Goal: Answer question/provide support: Answer question/provide support

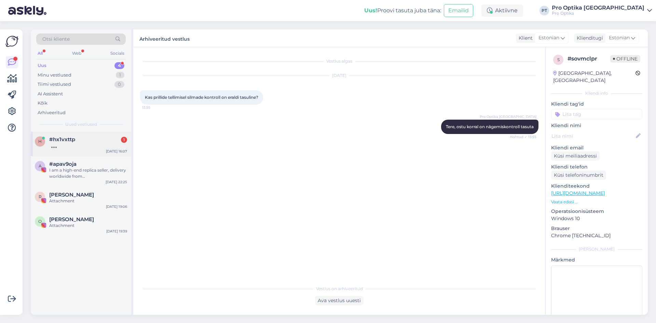
click at [81, 150] on div "h #hx1vxttp [DATE] 16:07" at bounding box center [81, 144] width 100 height 25
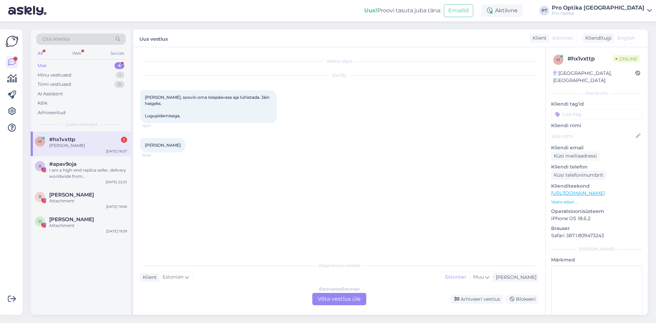
click at [324, 298] on div "Estonian to Estonian Võta vestlus üle" at bounding box center [339, 299] width 54 height 12
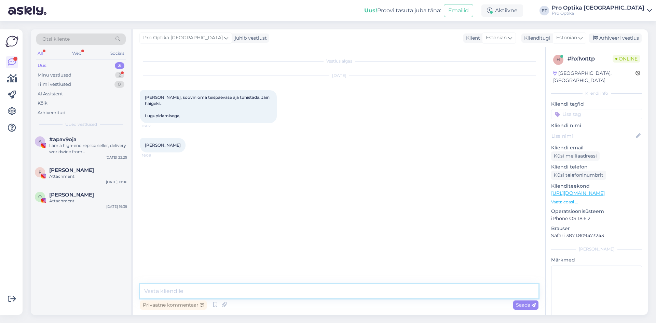
click at [226, 287] on textarea at bounding box center [339, 291] width 398 height 14
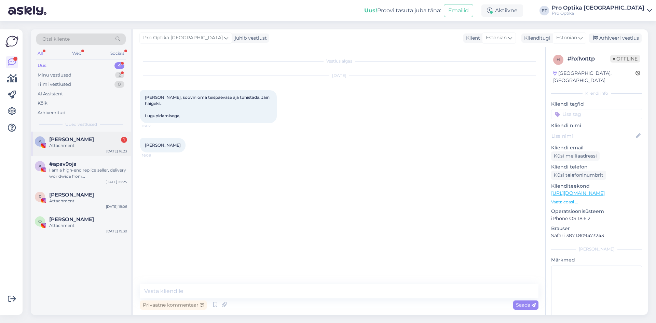
click at [88, 142] on span "[PERSON_NAME]" at bounding box center [71, 139] width 45 height 6
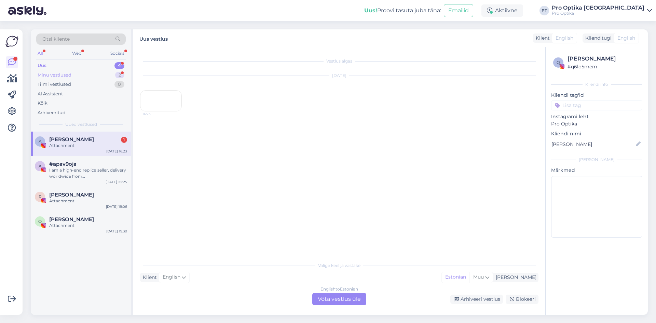
click at [107, 71] on div "Minu vestlused 2" at bounding box center [81, 75] width 90 height 10
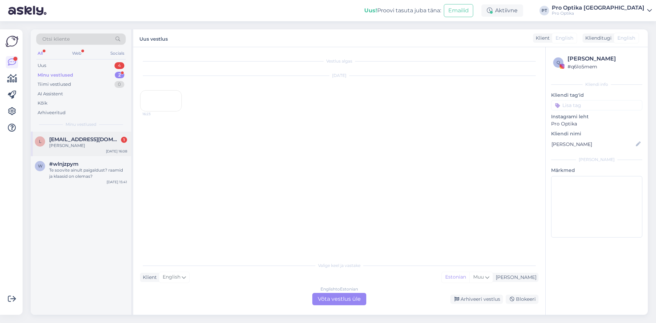
click at [94, 140] on span "[EMAIL_ADDRESS][DOMAIN_NAME]" at bounding box center [84, 139] width 71 height 6
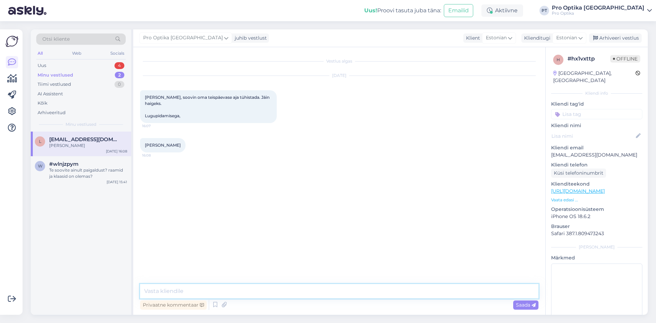
click at [234, 294] on textarea at bounding box center [339, 291] width 398 height 14
type textarea "Tere"
type textarea "Millises kaupluses teil on broneering tehtud?"
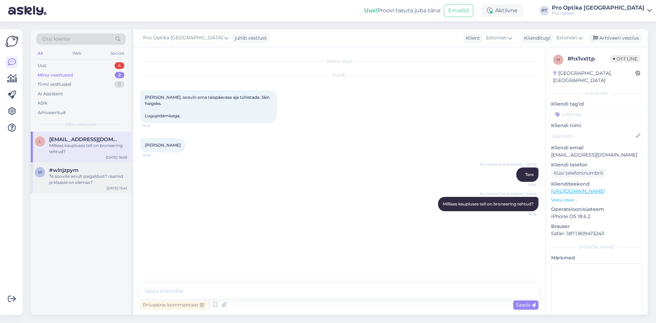
click at [104, 172] on div "#wlnjzpym" at bounding box center [88, 170] width 78 height 6
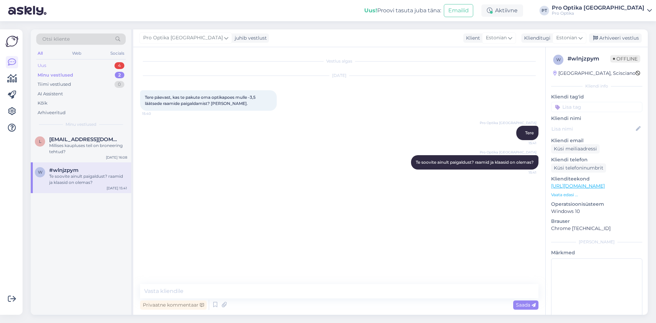
drag, startPoint x: 50, startPoint y: 60, endPoint x: 58, endPoint y: 68, distance: 11.6
click at [53, 63] on div "Otsi kliente All Web Socials Uus 4 Minu vestlused 2 Tiimi vestlused 0 AI Assist…" at bounding box center [81, 80] width 100 height 102
click at [58, 68] on div "Uus 4" at bounding box center [81, 66] width 90 height 10
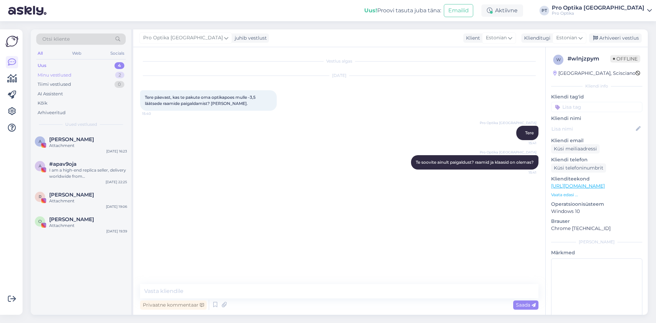
click at [59, 74] on div "Minu vestlused" at bounding box center [55, 75] width 34 height 7
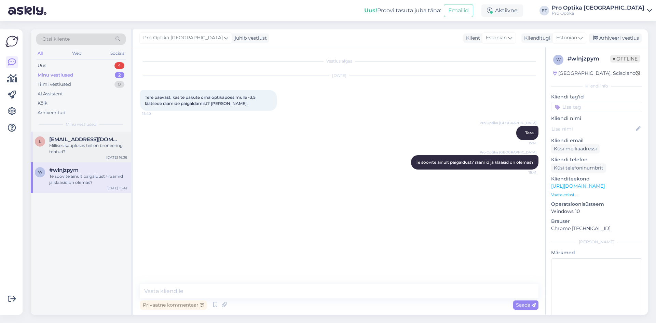
click at [85, 153] on div "Millises kaupluses teil on broneering tehtud?" at bounding box center [88, 149] width 78 height 12
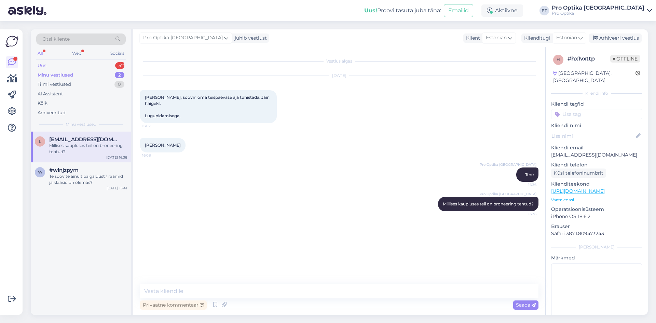
click at [76, 64] on div "Uus 5" at bounding box center [81, 66] width 90 height 10
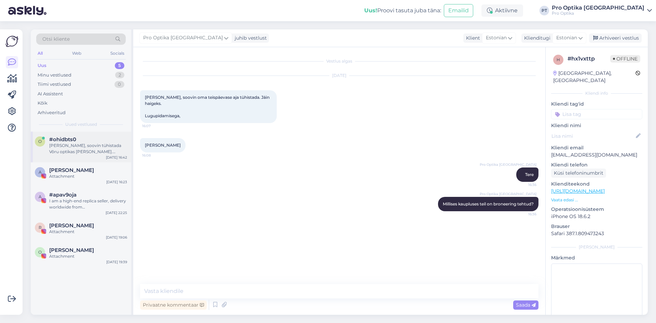
click at [104, 153] on div "[PERSON_NAME], soovin tühistada Võru optikas [PERSON_NAME]. [PERSON_NAME]" at bounding box center [88, 149] width 78 height 12
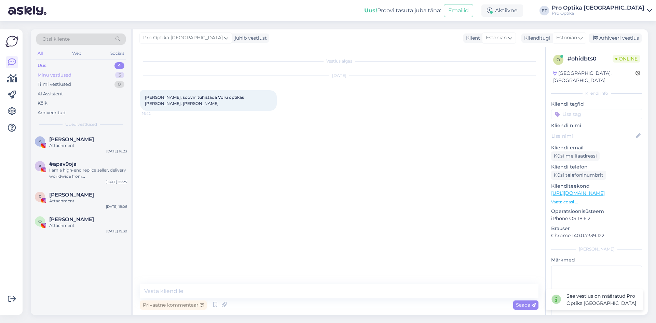
click at [68, 73] on div "Minu vestlused" at bounding box center [55, 75] width 34 height 7
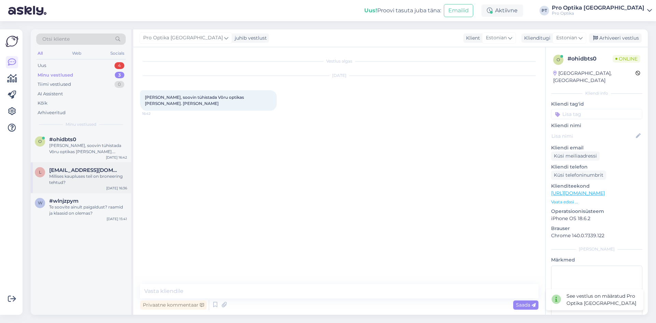
click at [111, 173] on div "[EMAIL_ADDRESS][DOMAIN_NAME]" at bounding box center [88, 170] width 78 height 6
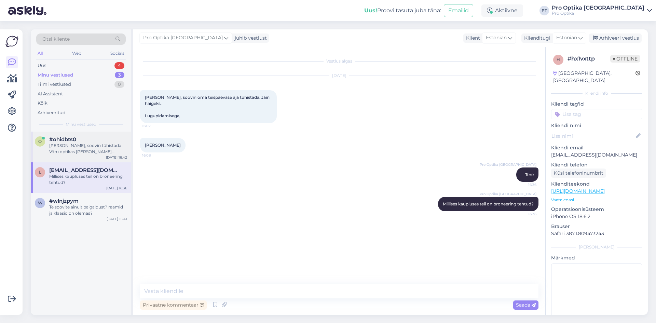
click at [73, 153] on div "[PERSON_NAME], soovin tühistada Võru optikas [PERSON_NAME]. [PERSON_NAME]" at bounding box center [88, 149] width 78 height 12
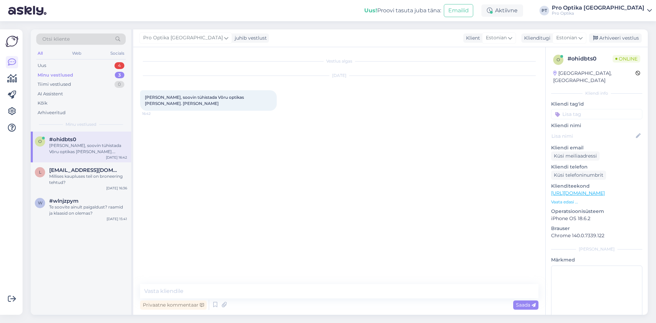
click at [209, 19] on div "Uus! Proovi tasuta [PERSON_NAME]: Emailid Aktiivne PT Pro Optika [GEOGRAPHIC_DA…" at bounding box center [328, 10] width 656 height 21
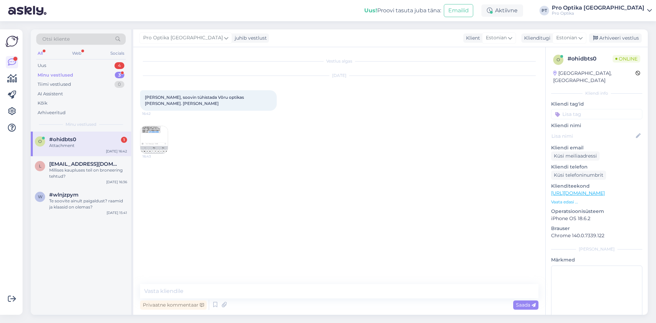
click at [155, 127] on img at bounding box center [153, 139] width 27 height 27
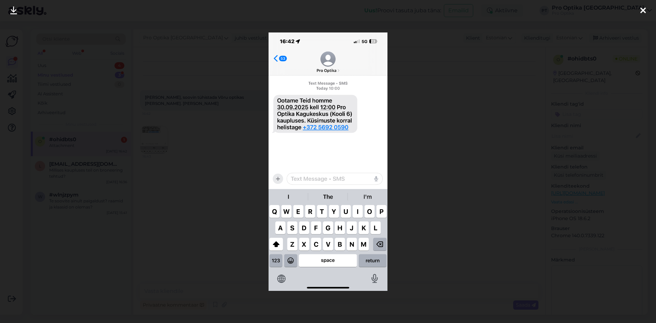
click at [420, 136] on div at bounding box center [328, 161] width 656 height 323
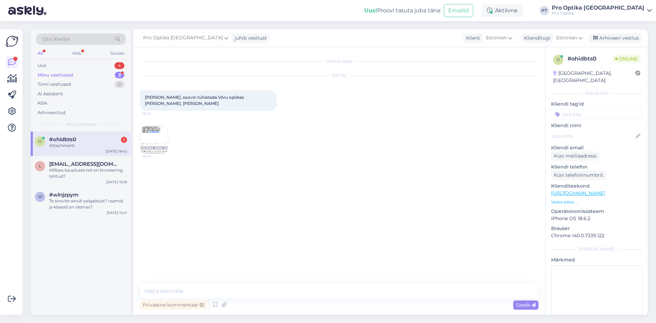
click at [155, 133] on img at bounding box center [153, 139] width 27 height 27
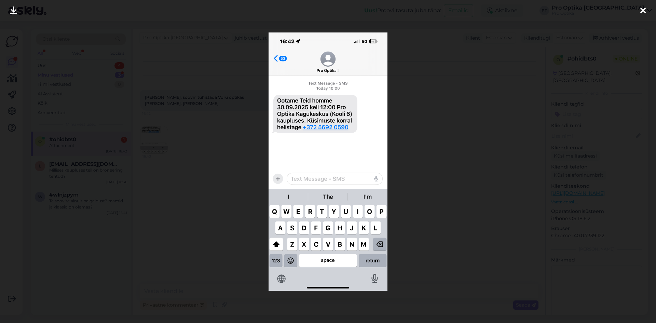
click at [474, 122] on div at bounding box center [328, 161] width 656 height 323
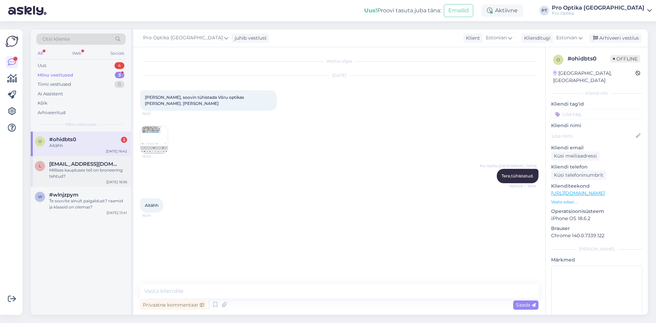
click at [89, 171] on div "Millises kaupluses teil on broneering tehtud?" at bounding box center [88, 173] width 78 height 12
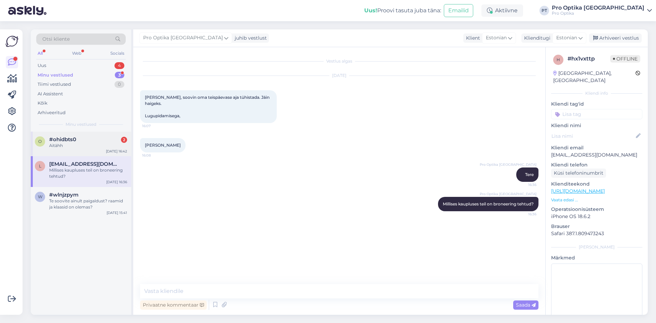
click at [85, 146] on div "Aitähh" at bounding box center [88, 146] width 78 height 6
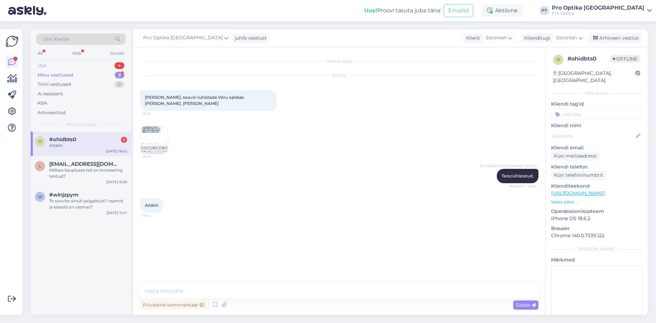
click at [74, 65] on div "Uus 4" at bounding box center [81, 66] width 90 height 10
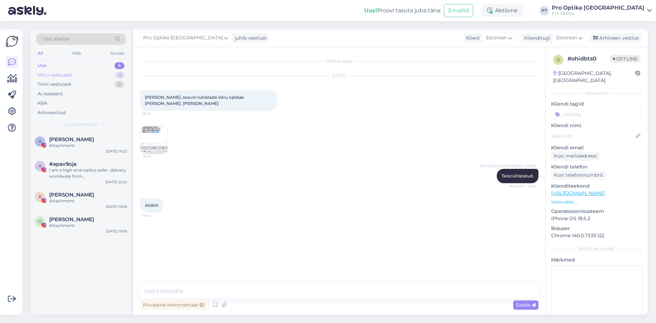
click at [82, 73] on div "Minu vestlused 3" at bounding box center [81, 75] width 90 height 10
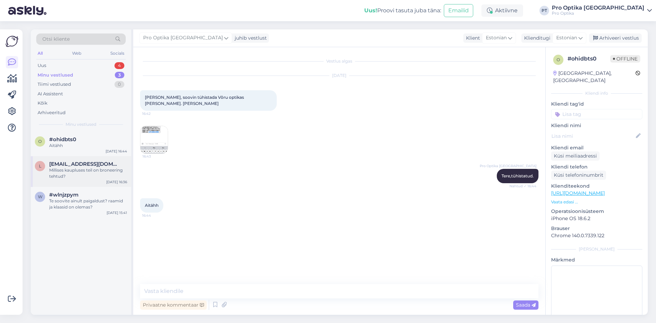
click at [86, 166] on span "[EMAIL_ADDRESS][DOMAIN_NAME]" at bounding box center [84, 164] width 71 height 6
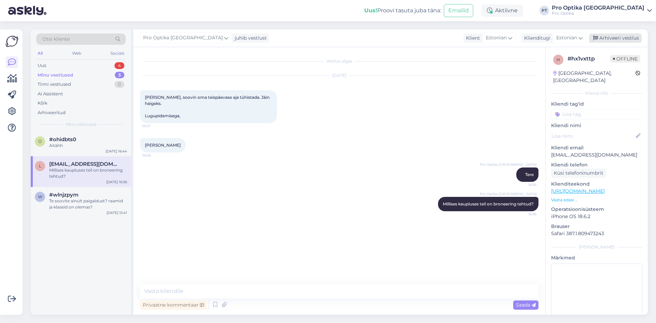
click at [623, 37] on div "Arhiveeri vestlus" at bounding box center [615, 37] width 53 height 9
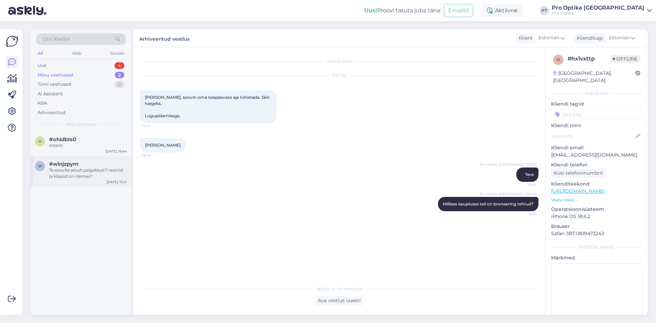
click at [95, 175] on div "Te soovite ainult paigaldust? raamid ja klaasid on olemas?" at bounding box center [88, 173] width 78 height 12
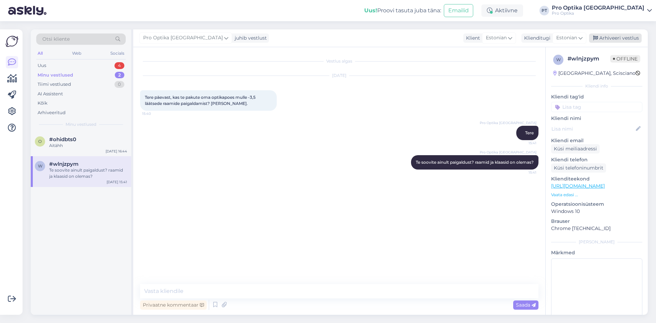
click at [634, 37] on div "Arhiveeri vestlus" at bounding box center [615, 37] width 53 height 9
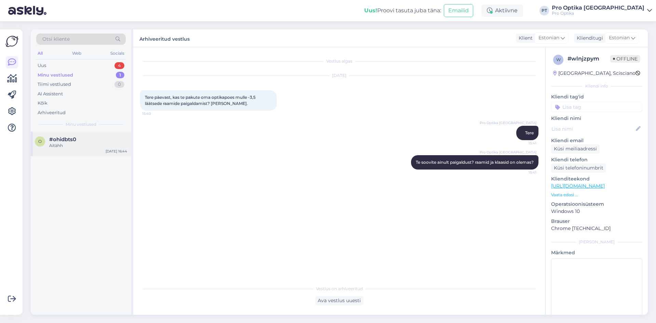
drag, startPoint x: 65, startPoint y: 140, endPoint x: 382, endPoint y: 45, distance: 330.3
click at [66, 139] on span "#ohidbts0" at bounding box center [62, 139] width 27 height 6
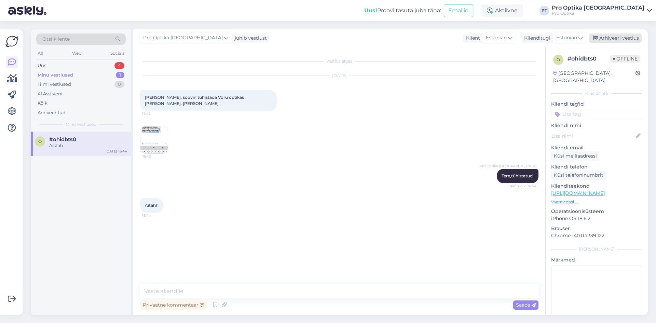
click at [621, 41] on div "Arhiveeri vestlus" at bounding box center [615, 37] width 53 height 9
